Goal: Task Accomplishment & Management: Use online tool/utility

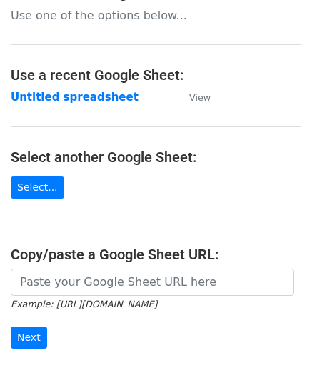
scroll to position [143, 0]
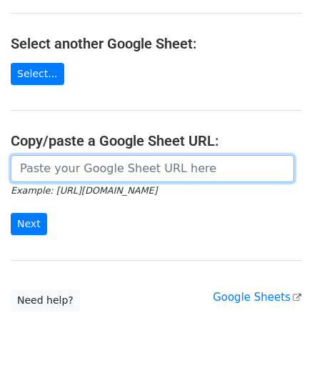
click at [73, 171] on input "url" at bounding box center [152, 168] width 283 height 27
paste input "https://docs.google.com/spreadsheets/d/1wMDaPvUl-RQ6IZVbMUzyoi-m8XPLoghWeF9oVOi…"
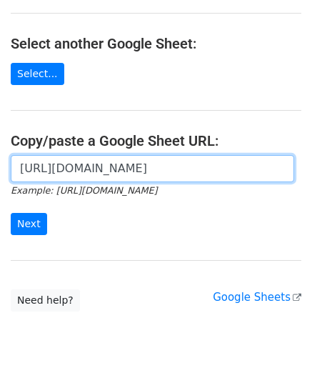
scroll to position [0, 318]
type input "https://docs.google.com/spreadsheets/d/1wMDaPvUl-RQ6IZVbMUzyoi-m8XPLoghWeF9oVOi…"
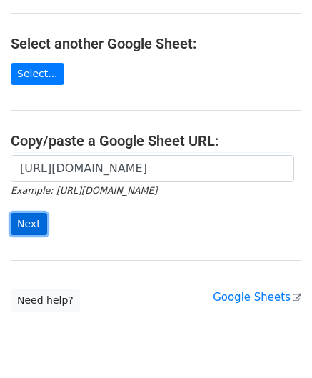
click at [31, 219] on input "Next" at bounding box center [29, 224] width 36 height 22
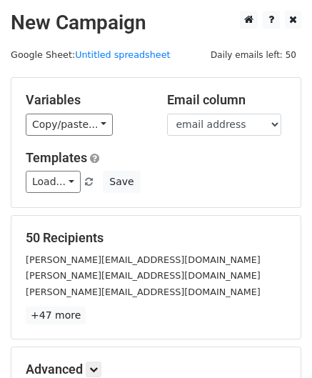
scroll to position [174, 0]
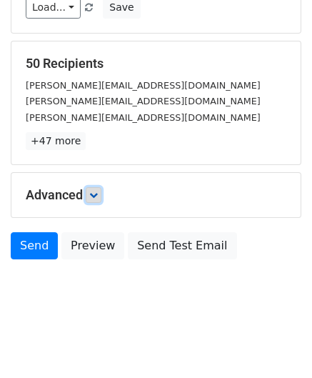
click at [101, 196] on link at bounding box center [94, 195] width 16 height 16
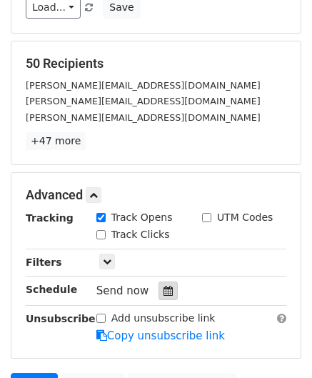
click at [164, 288] on icon at bounding box center [168, 291] width 9 height 10
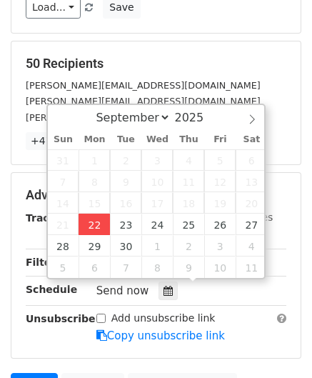
type input "[DATE] 12:00"
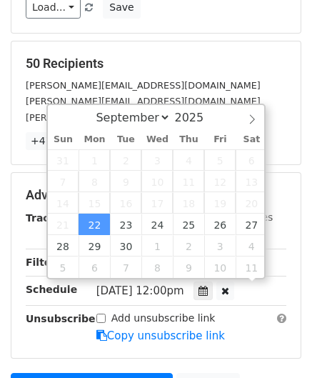
scroll to position [0, 0]
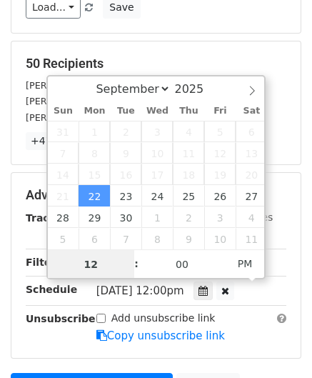
paste input "Hour"
type input "2"
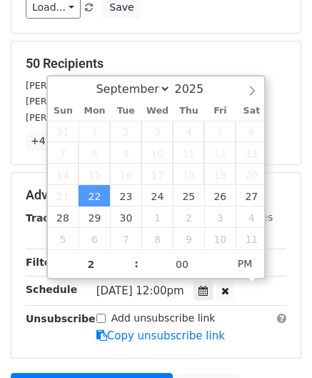
type input "[DATE] 14:00"
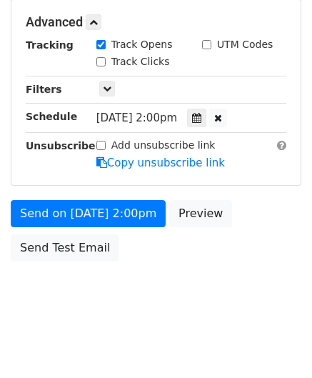
scroll to position [347, 0]
